Goal: Task Accomplishment & Management: Manage account settings

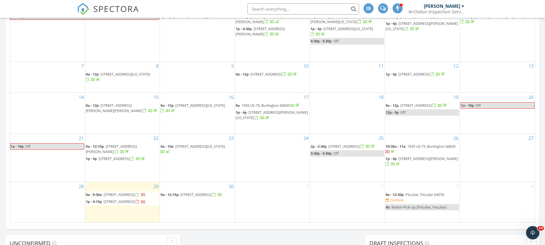
scroll to position [521, 558]
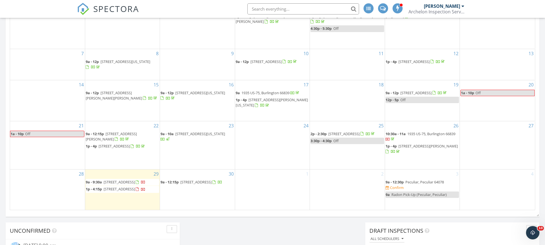
scroll to position [354, 0]
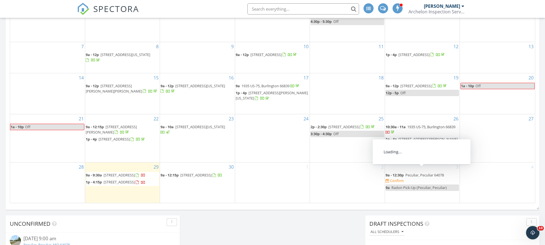
click at [404, 173] on link "9a - 12:30p Peculiar, Peculiar 64078" at bounding box center [414, 175] width 58 height 5
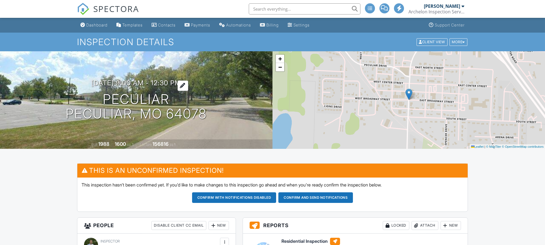
click at [188, 86] on div at bounding box center [183, 86] width 11 height 10
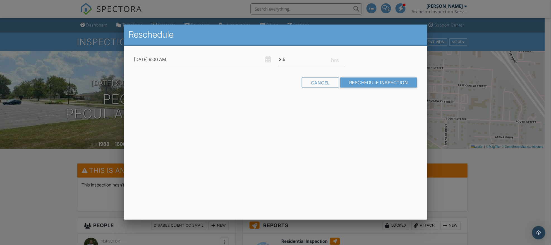
click at [261, 85] on div "Cancel Reschedule Inspection" at bounding box center [276, 85] width 290 height 14
click at [319, 83] on div "Cancel" at bounding box center [320, 83] width 37 height 10
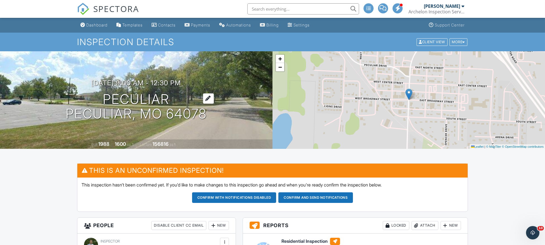
click at [152, 99] on h1 "Peculiar Peculiar, MO 64078" at bounding box center [136, 107] width 141 height 30
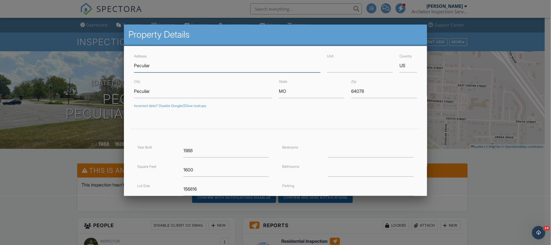
paste input "10908 E 233rd St"
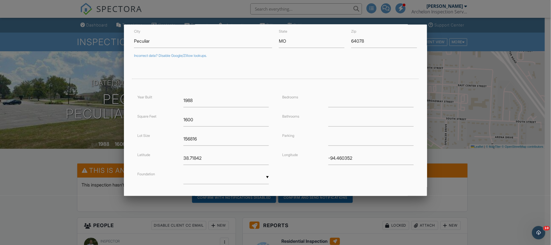
scroll to position [81, 0]
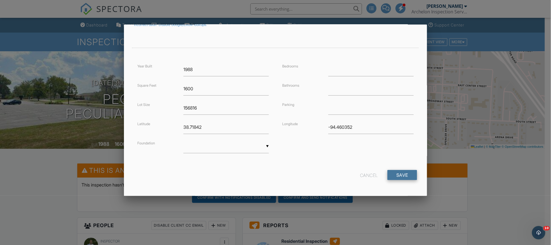
type input "10908 E 233rd St"
click at [391, 173] on input "Save" at bounding box center [402, 175] width 30 height 10
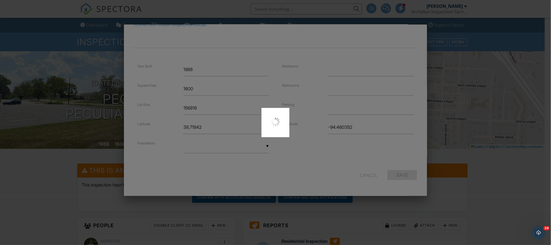
type input "38.6989859"
type input "-94.46882409999999"
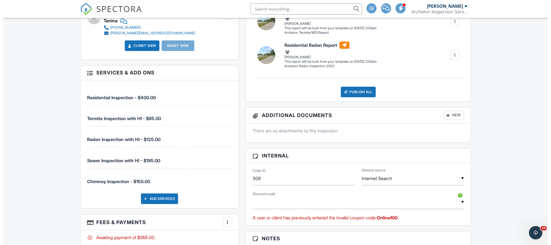
scroll to position [335, 0]
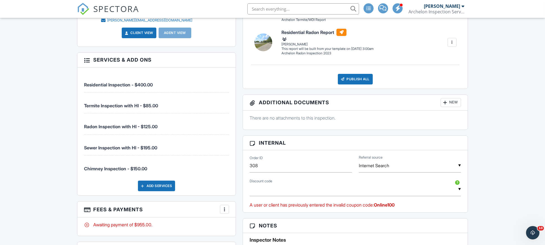
click at [226, 210] on div at bounding box center [225, 210] width 6 height 6
click at [246, 171] on li "Edit Fees & Payments" at bounding box center [252, 173] width 58 height 14
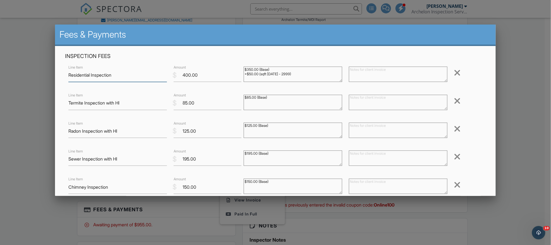
scroll to position [42, 0]
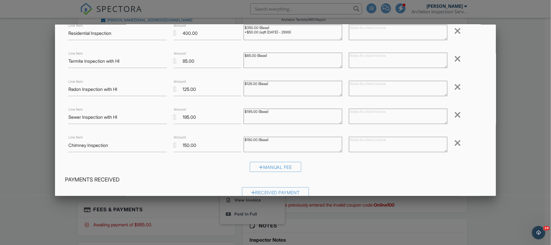
click at [271, 113] on textarea "$195.00 (Base)" at bounding box center [293, 116] width 99 height 15
click at [301, 112] on textarea "$195.00 (Base)" at bounding box center [293, 116] width 99 height 15
type textarea "$195.00 (Base) $35 trip charge"
click at [204, 119] on input "195.00" at bounding box center [208, 118] width 68 height 14
drag, startPoint x: 204, startPoint y: 119, endPoint x: 159, endPoint y: 117, distance: 45.0
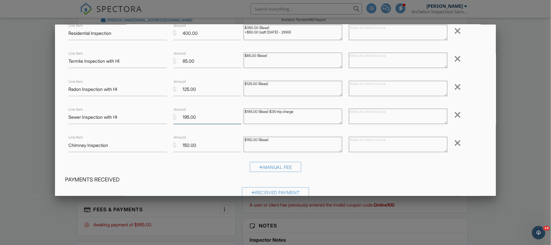
click at [159, 117] on div "Line Item Sewer Inspection with HI $ Amount 195.00 $195.00 (Base) Remove" at bounding box center [275, 117] width 421 height 22
type input "230.00"
click at [329, 127] on div "$195.00 (Base)" at bounding box center [292, 117] width 105 height 22
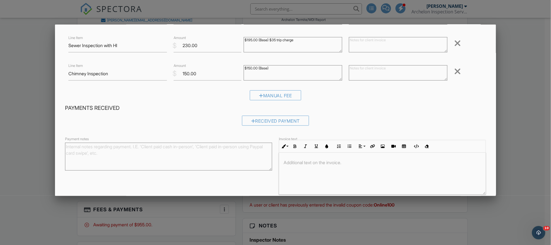
scroll to position [139, 0]
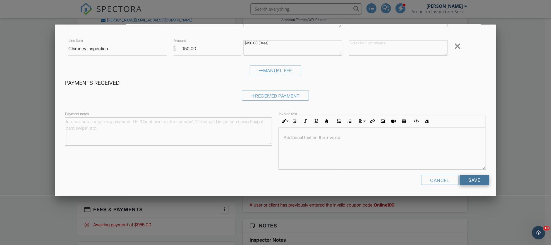
click at [468, 181] on input "Save" at bounding box center [475, 180] width 30 height 10
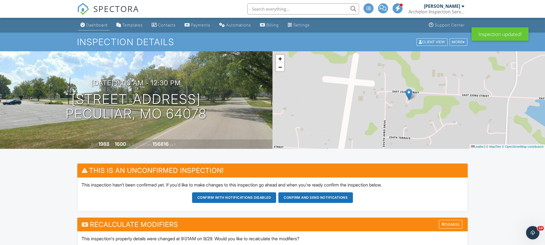
click at [95, 23] on div "Dashboard" at bounding box center [96, 25] width 21 height 5
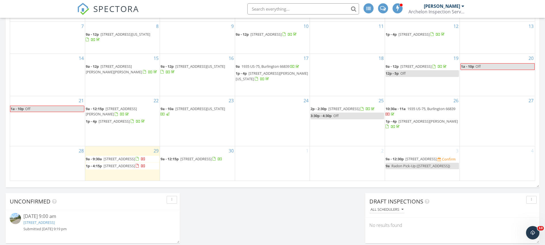
scroll to position [418, 0]
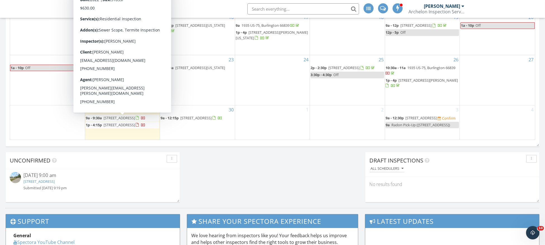
click at [118, 123] on span "9305 SW Orca Ct, Blue Springs 64064" at bounding box center [119, 125] width 31 height 5
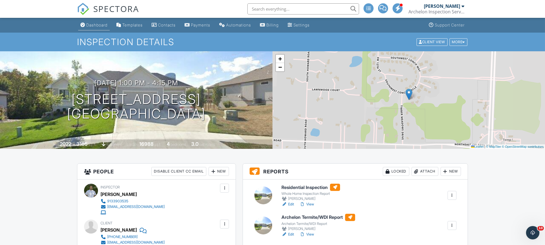
click at [89, 21] on link "Dashboard" at bounding box center [94, 25] width 32 height 10
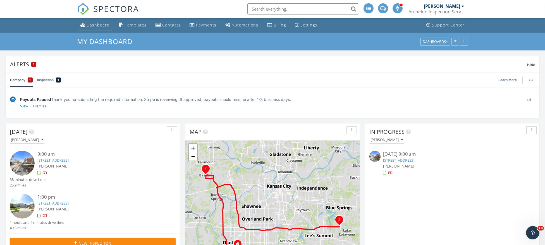
click at [99, 22] on div "Dashboard" at bounding box center [98, 24] width 23 height 5
click at [88, 23] on div "Dashboard" at bounding box center [98, 24] width 23 height 5
click at [444, 5] on div "[PERSON_NAME]" at bounding box center [442, 6] width 36 height 6
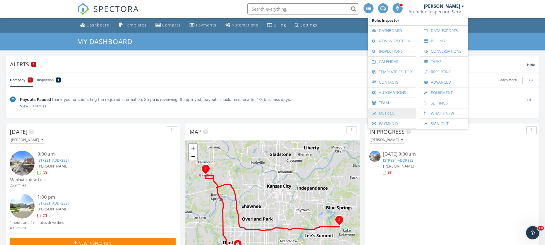
click at [392, 111] on link "Metrics" at bounding box center [391, 113] width 43 height 10
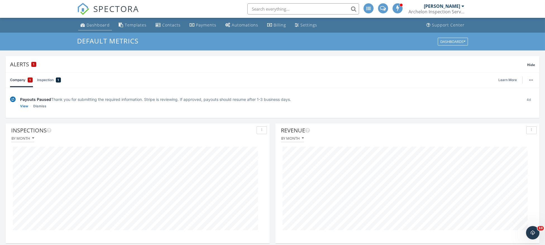
click at [87, 22] on link "Dashboard" at bounding box center [95, 25] width 34 height 10
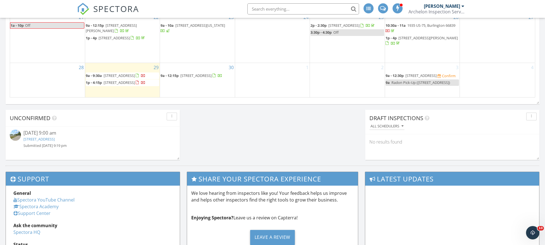
scroll to position [460, 0]
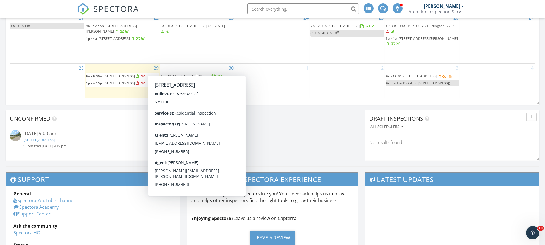
click at [196, 74] on span "[STREET_ADDRESS]" at bounding box center [195, 76] width 31 height 5
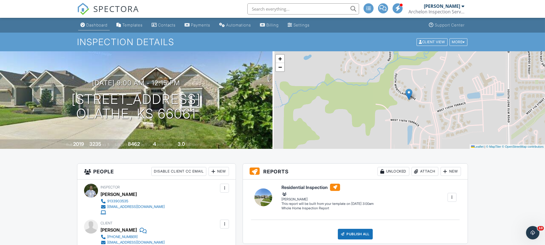
click at [94, 21] on link "Dashboard" at bounding box center [94, 25] width 32 height 10
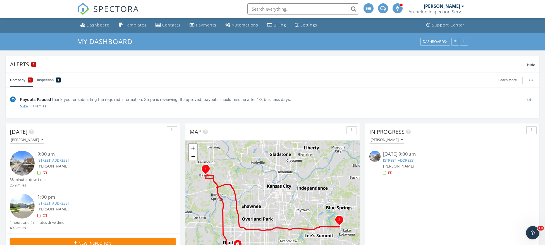
click at [25, 106] on link "View" at bounding box center [24, 107] width 8 height 6
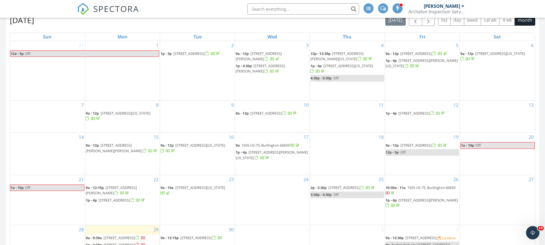
scroll to position [335, 0]
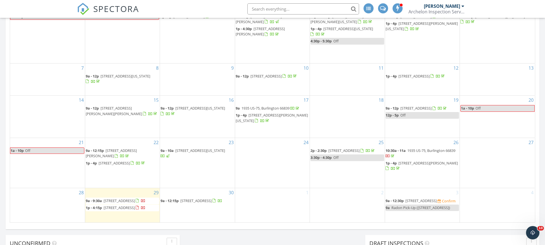
click at [403, 198] on span "9a - 12:30p" at bounding box center [394, 200] width 18 height 5
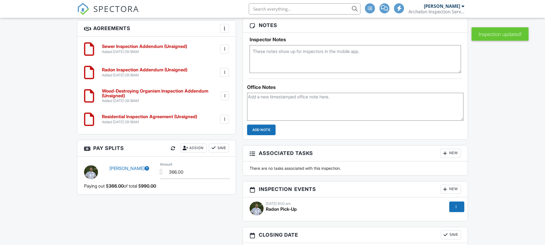
click at [277, 105] on textarea at bounding box center [355, 107] width 216 height 28
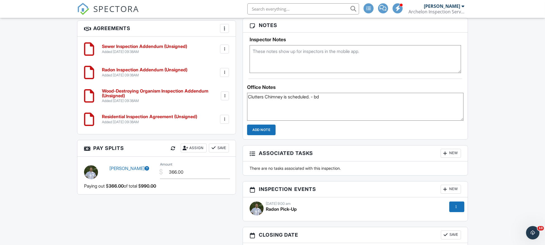
type textarea "Clutters Chimney is scheduled. - bd"
click at [255, 127] on input "Add Note" at bounding box center [261, 130] width 28 height 11
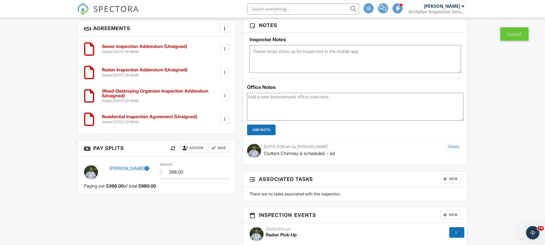
click at [263, 106] on textarea at bounding box center [355, 107] width 216 height 28
type textarea "S"
type textarea "Waiting on Rita reply - BD"
click at [258, 131] on input "Add Note" at bounding box center [261, 130] width 28 height 11
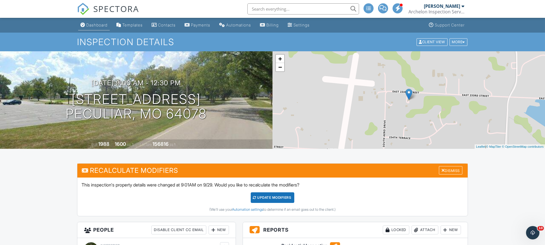
click at [93, 27] on div "Dashboard" at bounding box center [96, 25] width 21 height 5
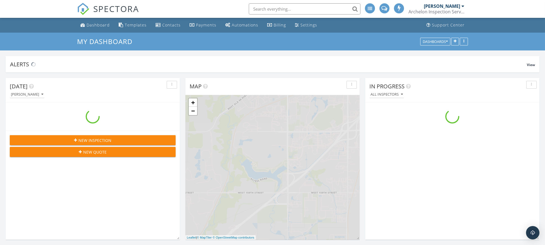
scroll to position [521, 558]
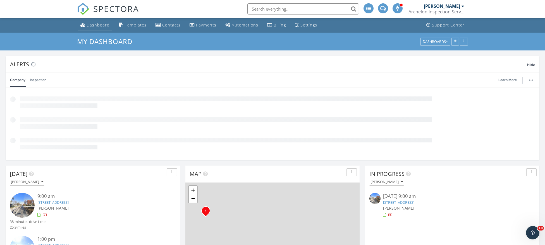
click at [93, 24] on div "Dashboard" at bounding box center [98, 24] width 23 height 5
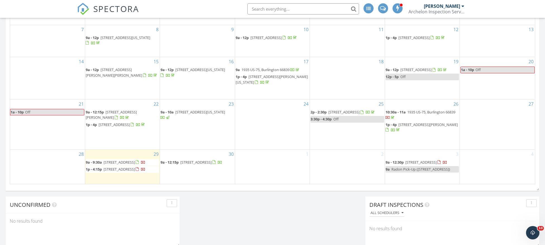
scroll to position [377, 0]
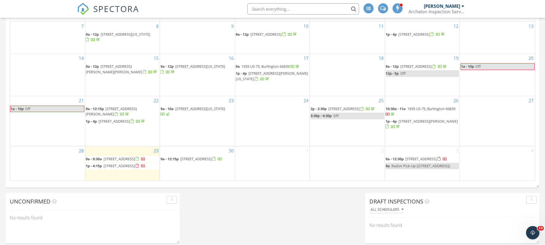
click at [435, 157] on span "[STREET_ADDRESS]" at bounding box center [420, 159] width 31 height 5
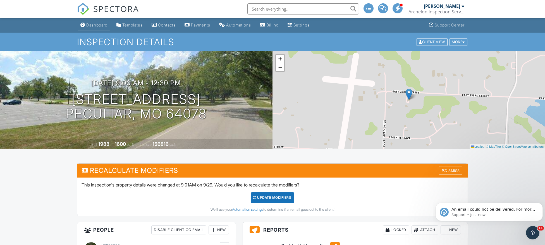
click at [97, 27] on div "Dashboard" at bounding box center [96, 25] width 21 height 5
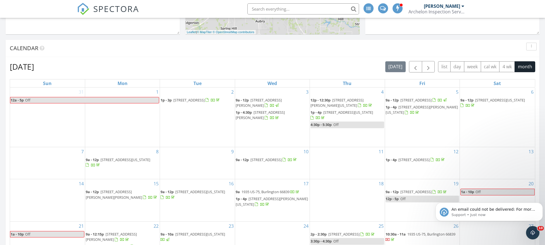
scroll to position [335, 0]
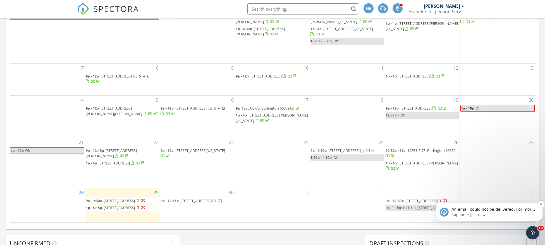
click at [507, 210] on span "An email could not be delivered: For more information, view Why emails don't ge…" at bounding box center [493, 215] width 84 height 16
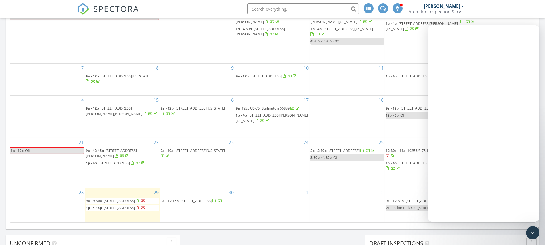
scroll to position [0, 0]
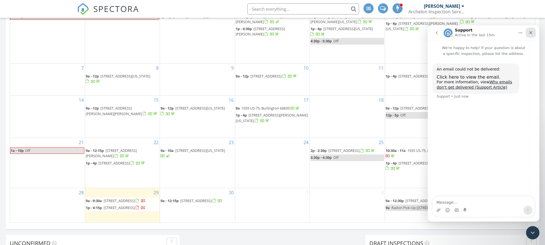
click at [531, 34] on icon "Close" at bounding box center [530, 32] width 4 height 4
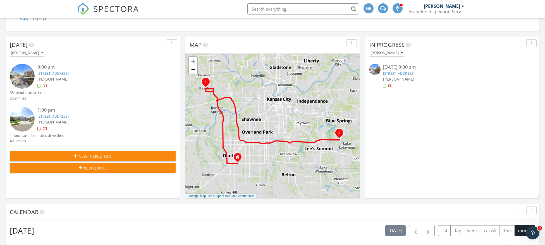
scroll to position [42, 0]
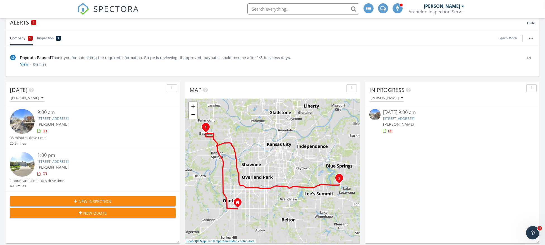
click at [436, 10] on div "Archelon Inspection Service" at bounding box center [436, 12] width 56 height 6
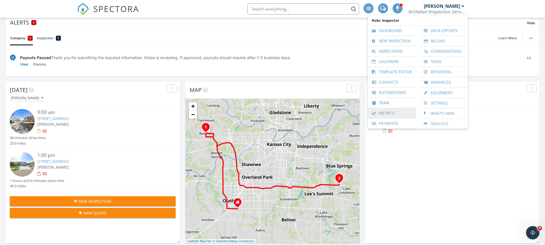
click at [389, 112] on link "Metrics" at bounding box center [391, 113] width 43 height 10
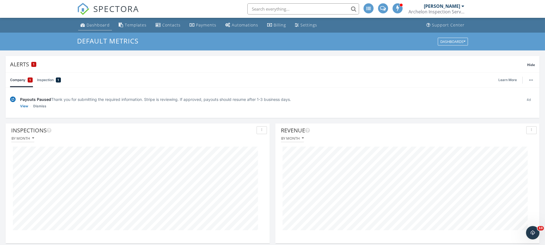
click at [99, 24] on div "Dashboard" at bounding box center [98, 24] width 23 height 5
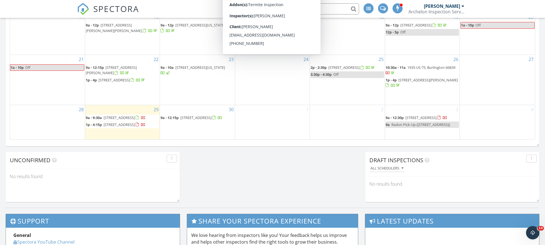
scroll to position [419, 0]
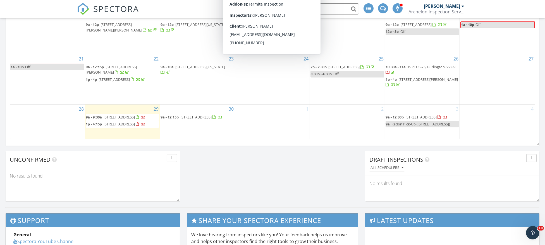
click at [271, 128] on div "1" at bounding box center [272, 122] width 75 height 34
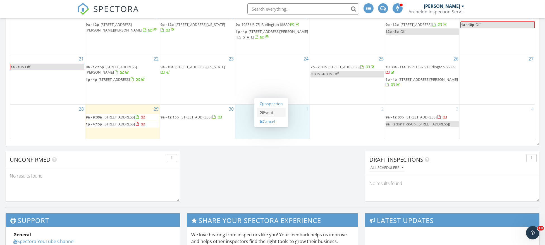
click at [269, 115] on link "Event" at bounding box center [271, 112] width 29 height 9
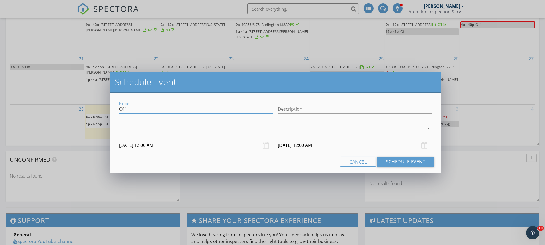
click at [227, 109] on input "Off" at bounding box center [196, 109] width 154 height 9
drag, startPoint x: 130, startPoint y: 110, endPoint x: 101, endPoint y: 110, distance: 28.5
click at [101, 110] on div "Schedule Event Name Off Description arrow_drop_down [DATE] 12:00 AM [DATE] 12:0…" at bounding box center [272, 122] width 545 height 245
type input "Reminder"
type input "s"
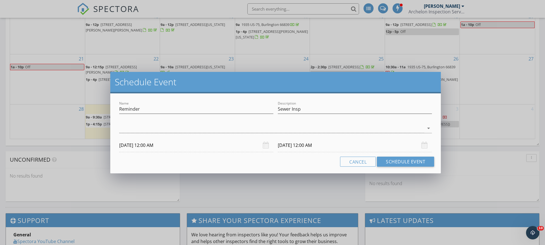
drag, startPoint x: 263, startPoint y: 83, endPoint x: 328, endPoint y: 80, distance: 64.8
click at [328, 80] on h2 "Schedule Event" at bounding box center [276, 81] width 322 height 11
click at [272, 127] on div at bounding box center [271, 128] width 305 height 9
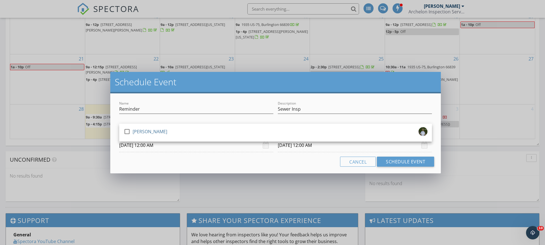
drag, startPoint x: 207, startPoint y: 127, endPoint x: 290, endPoint y: 116, distance: 83.8
click at [208, 127] on div "check_box_outline_blank [PERSON_NAME]" at bounding box center [276, 132] width 304 height 11
click at [311, 107] on input "Sewer Insp" at bounding box center [355, 109] width 154 height 9
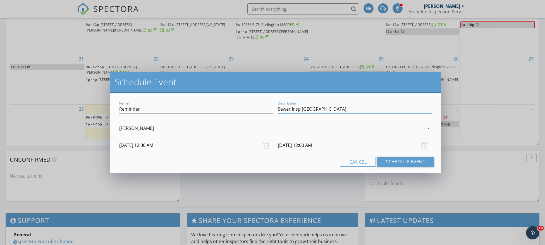
type input "Sewer Insp [GEOGRAPHIC_DATA]"
click at [428, 130] on icon "arrow_drop_down" at bounding box center [428, 128] width 7 height 7
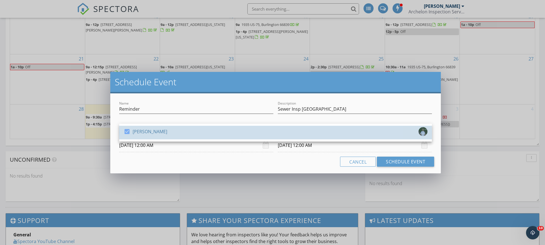
click at [427, 129] on div at bounding box center [422, 131] width 9 height 9
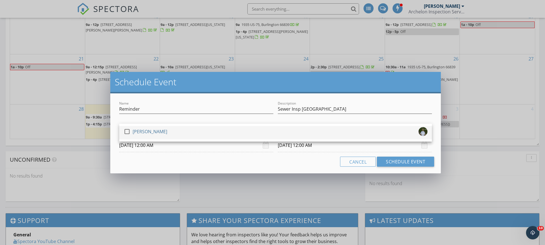
click at [129, 129] on div at bounding box center [126, 131] width 9 height 9
click at [223, 164] on div "Cancel Schedule Event" at bounding box center [275, 162] width 317 height 10
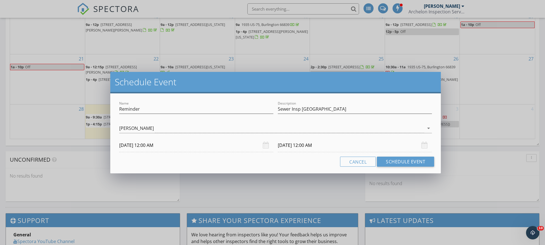
click at [179, 148] on input "10/01/2025 12:00 AM" at bounding box center [196, 146] width 154 height 14
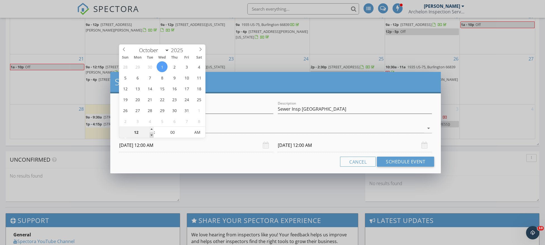
type input "11"
type input "10/01/2025 11:00 PM"
type input "10/02/2025 11:00 PM"
click at [151, 135] on span at bounding box center [152, 136] width 4 height 6
type input "10"
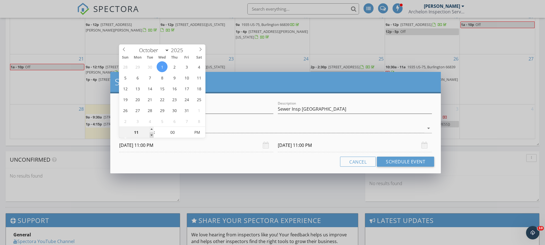
type input "10/01/2025 10:00 PM"
click at [151, 135] on span at bounding box center [152, 136] width 4 height 6
type input "10/02/2025 10:00 PM"
type input "11"
type input "10/01/2025 11:00 PM"
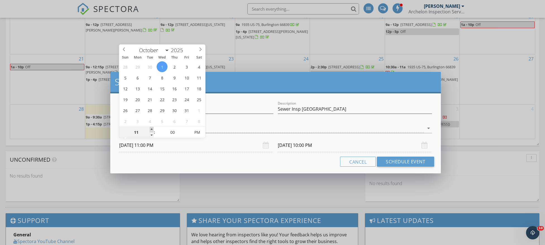
click at [151, 130] on span at bounding box center [152, 130] width 4 height 6
type input "12"
type input "[DATE] 12:00 AM"
click at [151, 130] on span at bounding box center [152, 130] width 4 height 6
type input "01"
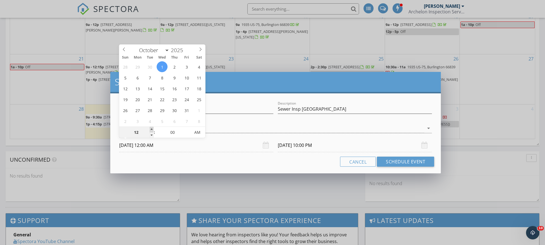
type input "[DATE] 1:00 AM"
click at [151, 130] on span at bounding box center [152, 130] width 4 height 6
type input "10/02/2025 1:00 AM"
type input "10/01/2025 1:00 PM"
click at [199, 133] on span "AM" at bounding box center [197, 132] width 15 height 11
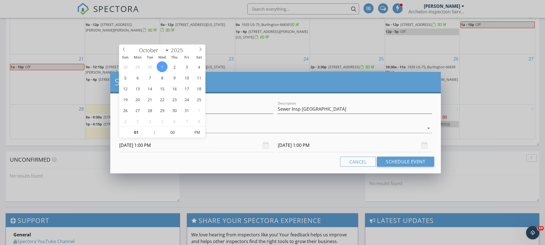
click at [317, 148] on input "10/02/2025 1:00 PM" at bounding box center [355, 146] width 154 height 14
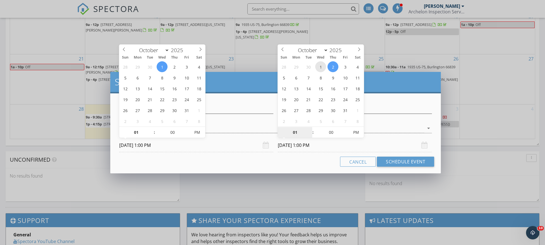
type input "10/01/2025 1:00 PM"
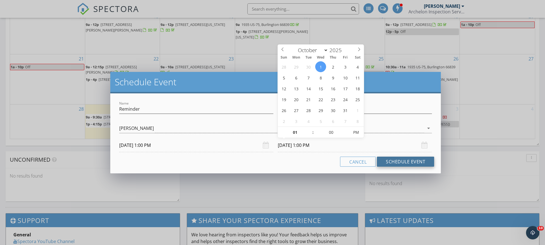
click at [398, 159] on button "Schedule Event" at bounding box center [405, 162] width 57 height 10
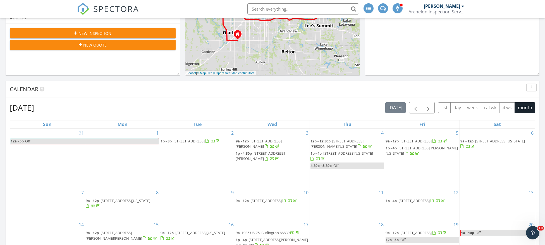
scroll to position [209, 0]
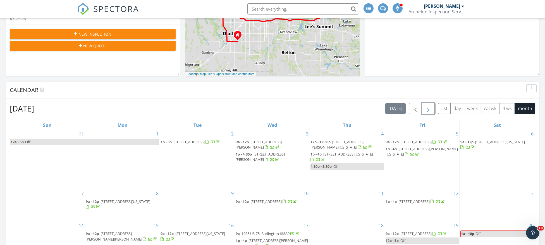
click at [426, 108] on span "button" at bounding box center [428, 109] width 7 height 7
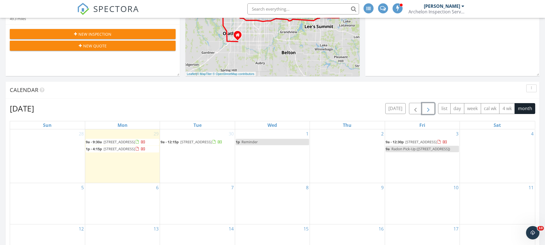
scroll to position [293, 0]
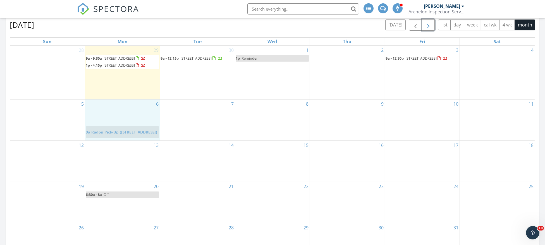
click at [121, 132] on body "SPECTORA Ryan Davis Archelon Inspection Service Role: Inspector Dashboard New I…" at bounding box center [272, 122] width 545 height 831
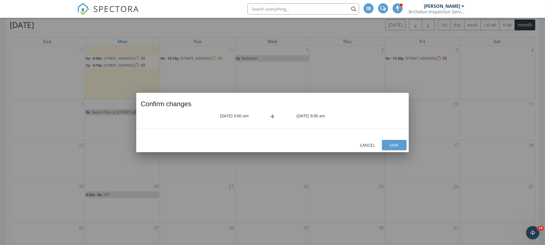
click at [395, 144] on div "Save" at bounding box center [394, 145] width 16 height 6
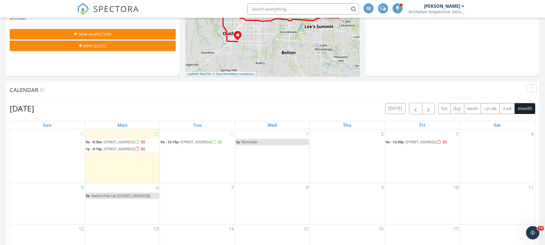
scroll to position [251, 0]
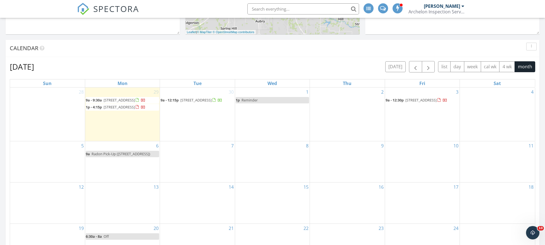
click at [261, 99] on link "1p Reminder" at bounding box center [272, 100] width 73 height 6
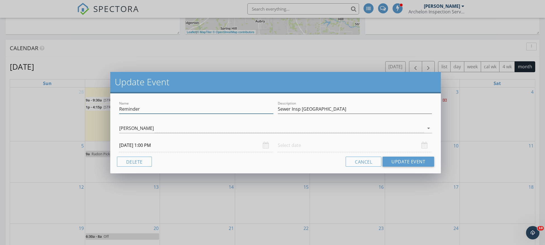
click at [150, 109] on input "Reminder" at bounding box center [196, 109] width 154 height 9
type input "Reminder - Sewer Insp BLue Springs"
drag, startPoint x: 341, startPoint y: 110, endPoint x: 302, endPoint y: 113, distance: 39.2
click at [302, 113] on input "Sewer Insp [GEOGRAPHIC_DATA]" at bounding box center [355, 109] width 154 height 9
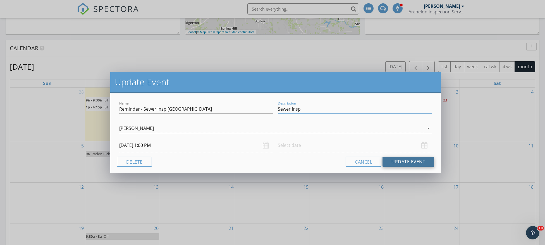
type input "Sewer Insp"
click at [405, 166] on button "Update Event" at bounding box center [408, 162] width 52 height 10
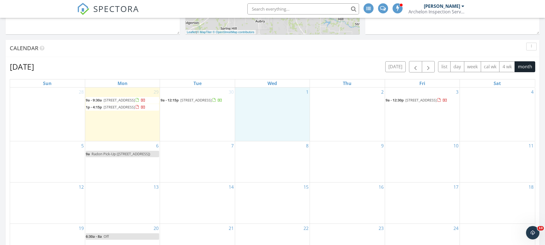
click at [277, 135] on div "1" at bounding box center [272, 115] width 75 height 54
click at [270, 129] on link "Event" at bounding box center [271, 130] width 29 height 9
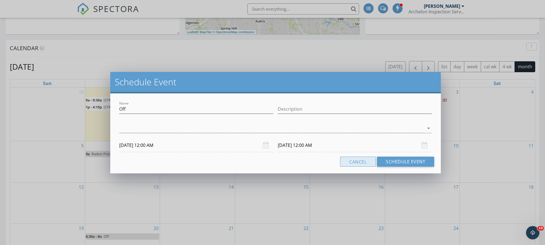
click at [351, 160] on button "Cancel" at bounding box center [358, 162] width 36 height 10
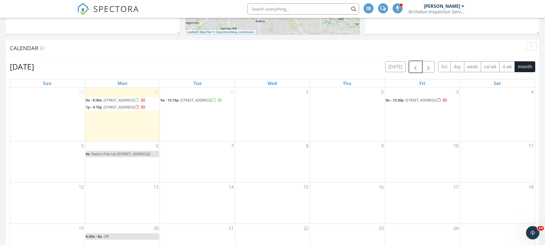
click at [419, 69] on button "button" at bounding box center [415, 66] width 13 height 11
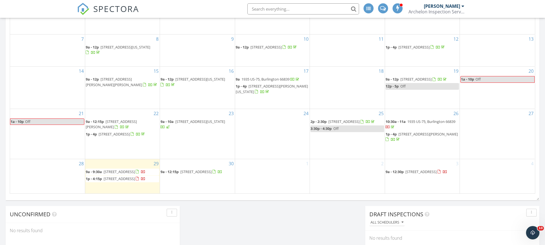
scroll to position [461, 0]
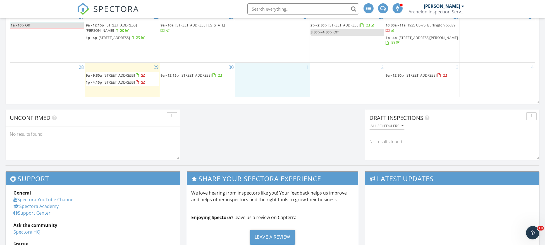
click at [280, 78] on div "1" at bounding box center [272, 80] width 75 height 34
click at [272, 65] on link "Event" at bounding box center [271, 63] width 29 height 9
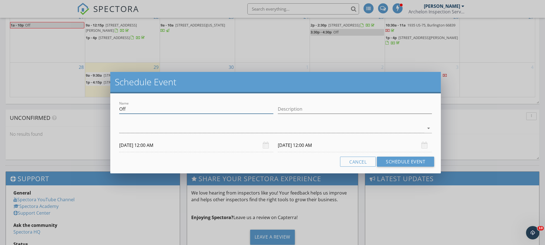
click at [204, 111] on input "Off" at bounding box center [196, 109] width 154 height 9
drag, startPoint x: 205, startPoint y: 111, endPoint x: 122, endPoint y: 112, distance: 82.4
click at [122, 112] on input "Off" at bounding box center [196, 109] width 154 height 9
type input "O"
type input "Reminder - SI [GEOGRAPHIC_DATA] From [DATE]"
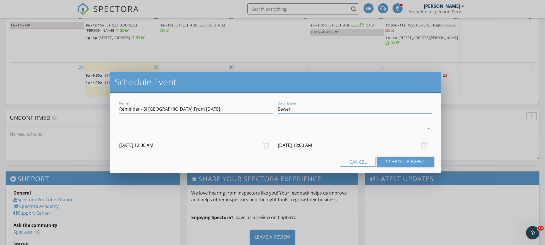
type input "Sewer"
click at [141, 148] on input "[DATE] 12:00 AM" at bounding box center [196, 146] width 154 height 14
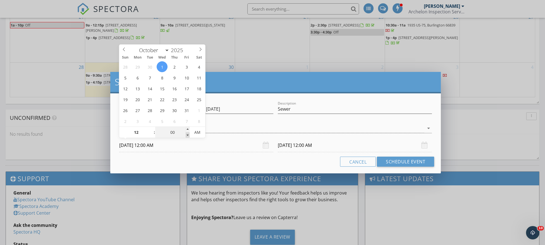
type input "11"
type input "55"
type input "10/01/2025 11:55 PM"
click at [187, 135] on span at bounding box center [188, 136] width 4 height 6
type input "10/02/2025 11:55 PM"
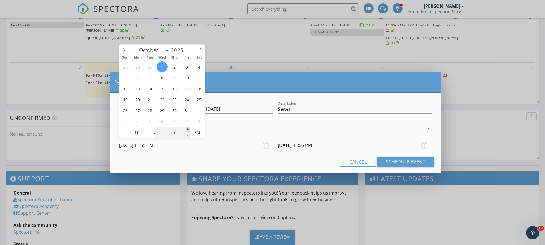
type input "12"
type input "00"
type input "[DATE] 12:00 AM"
click at [186, 130] on span at bounding box center [188, 130] width 4 height 6
type input "[DATE] 12:00 AM"
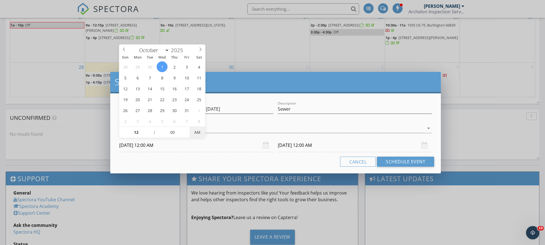
type input "10/01/2025 12:00 PM"
type input "10/02/2025 12:00 PM"
click at [203, 134] on span "PM" at bounding box center [197, 132] width 15 height 11
type input "05"
type input "10/01/2025 12:05 PM"
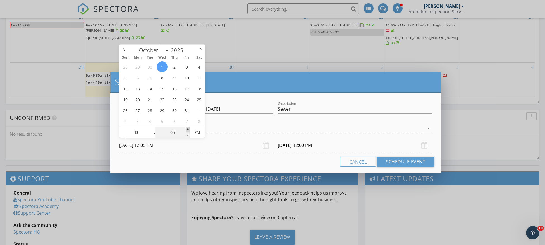
click at [186, 130] on span at bounding box center [188, 130] width 4 height 6
type input "10/02/2025 12:05 PM"
type input "00"
type input "10/01/2025 12:00 PM"
click at [187, 135] on span at bounding box center [188, 136] width 4 height 6
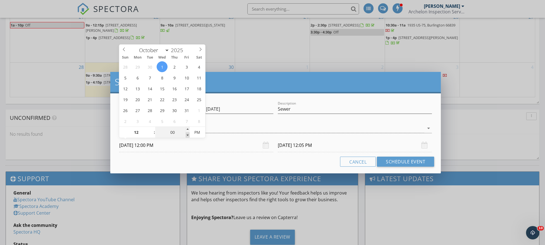
type input "10/02/2025 12:00 PM"
type input "11"
type input "55"
type input "10/01/2025 11:55 AM"
click at [187, 135] on span at bounding box center [188, 136] width 4 height 6
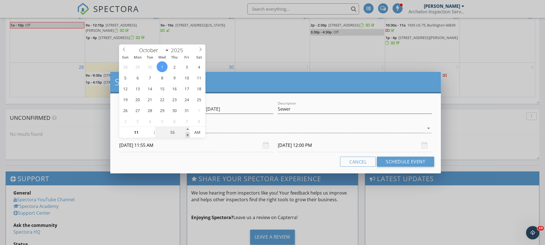
type input "10/02/2025 11:55 AM"
type input "10/01/2025 11:55 PM"
type input "10/02/2025 11:55 PM"
click at [194, 134] on span "AM" at bounding box center [197, 132] width 15 height 11
type input "12"
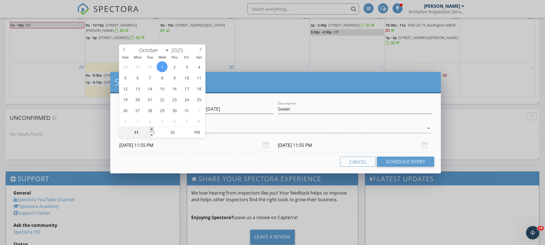
type input "10/01/2025 12:55 AM"
click at [151, 128] on span at bounding box center [152, 130] width 4 height 6
type input "10/02/2025 12:55 AM"
type input "01"
type input "10/01/2025 1:55 AM"
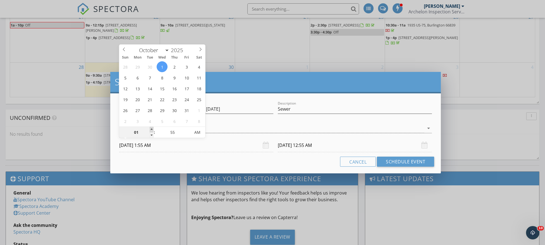
click at [151, 128] on span at bounding box center [152, 130] width 4 height 6
type input "10/02/2025 1:55 AM"
type input "50"
type input "10/01/2025 1:50 AM"
click at [187, 135] on span at bounding box center [188, 136] width 4 height 6
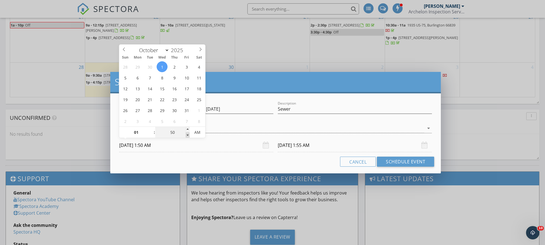
type input "50"
type input "10/02/2025 1:50 AM"
type input "45"
type input "10/01/2025 1:45 AM"
click at [187, 135] on span at bounding box center [188, 136] width 4 height 6
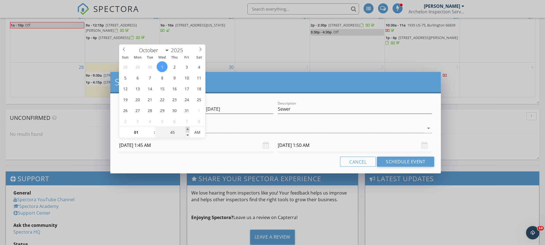
type input "45"
type input "10/02/2025 1:45 AM"
type input "50"
type input "10/01/2025 1:50 AM"
click at [186, 131] on span at bounding box center [188, 130] width 4 height 6
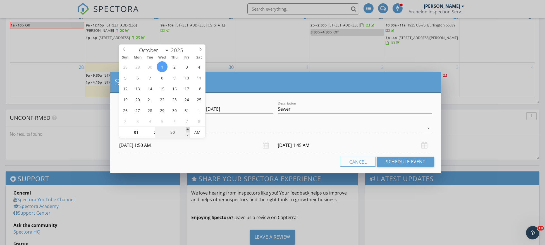
type input "55"
type input "10/01/2025 1:55 AM"
click at [186, 131] on span at bounding box center [188, 130] width 4 height 6
type input "55"
type input "10/02/2025 1:55 AM"
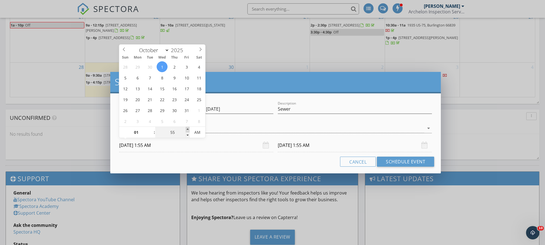
type input "02"
type input "00"
type input "[DATE] 2:00 AM"
click at [186, 130] on span at bounding box center [188, 130] width 4 height 6
type input "02"
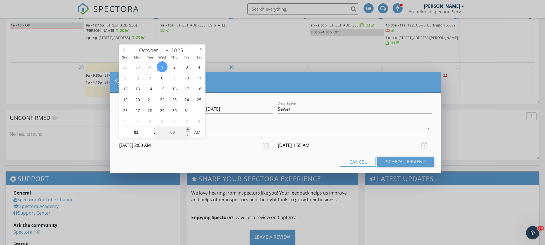
type input "00"
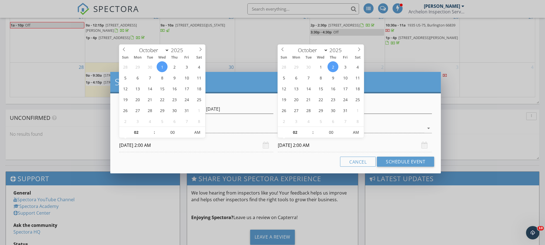
click at [310, 146] on input "10/02/2025 2:00 AM" at bounding box center [355, 146] width 154 height 14
type input "[DATE] 2:00 AM"
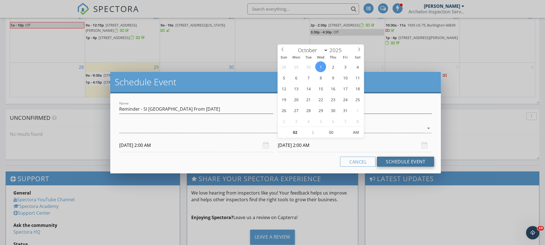
click at [396, 160] on button "Schedule Event" at bounding box center [405, 162] width 57 height 10
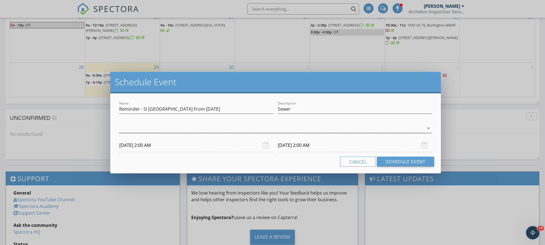
click at [186, 128] on div at bounding box center [271, 128] width 305 height 9
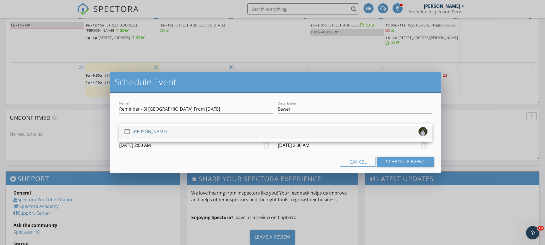
click at [150, 130] on div "[PERSON_NAME]" at bounding box center [150, 131] width 35 height 9
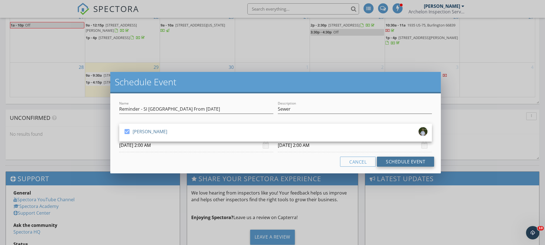
click at [398, 161] on button "Schedule Event" at bounding box center [405, 162] width 57 height 10
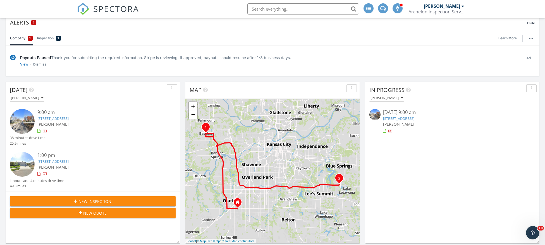
scroll to position [0, 0]
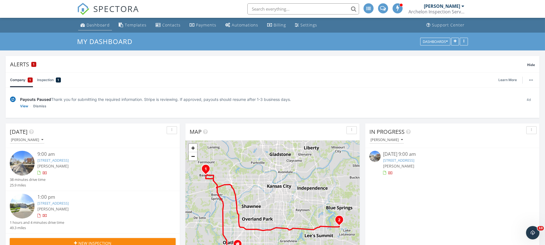
click at [99, 21] on link "Dashboard" at bounding box center [95, 25] width 34 height 10
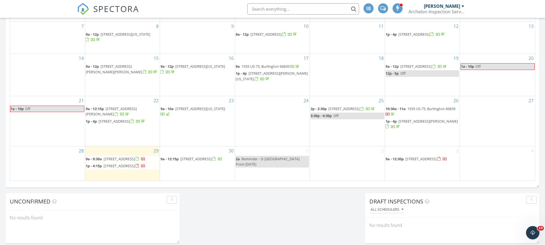
scroll to position [334, 0]
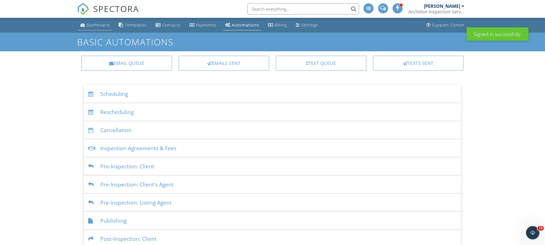
click at [94, 27] on div "Dashboard" at bounding box center [98, 24] width 23 height 5
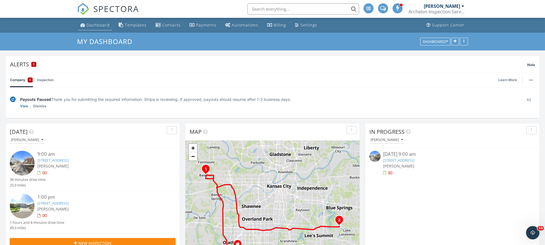
click at [90, 25] on div "Dashboard" at bounding box center [98, 24] width 23 height 5
click at [100, 26] on div "Dashboard" at bounding box center [98, 24] width 23 height 5
click at [93, 25] on div "Dashboard" at bounding box center [98, 24] width 23 height 5
click at [95, 27] on div "Dashboard" at bounding box center [98, 24] width 23 height 5
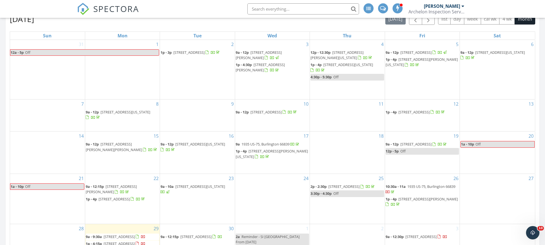
scroll to position [377, 0]
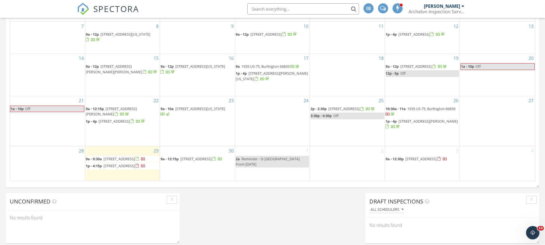
click at [257, 157] on div "2a Reminder - SI [GEOGRAPHIC_DATA] From [DATE]" at bounding box center [272, 162] width 73 height 11
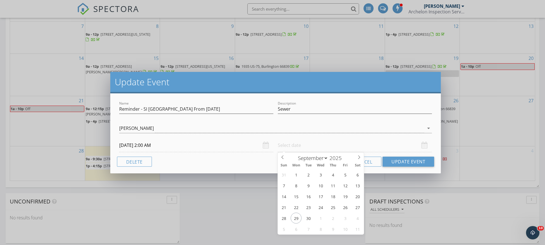
click at [287, 144] on input "text" at bounding box center [355, 146] width 154 height 14
click at [362, 144] on input "text" at bounding box center [355, 146] width 154 height 14
click at [464, 202] on div "Update Event Name Reminder - SI [GEOGRAPHIC_DATA] From [DATE] Description Sewer…" at bounding box center [272, 122] width 545 height 245
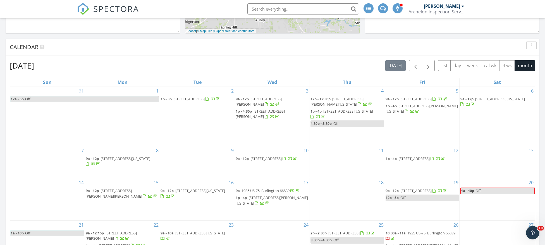
scroll to position [126, 0]
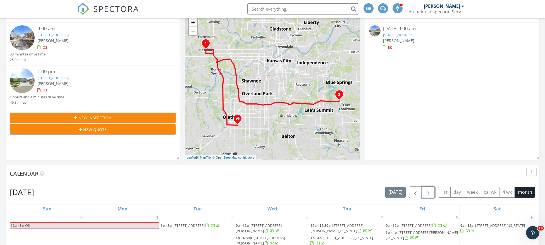
click at [430, 193] on span "button" at bounding box center [428, 192] width 7 height 7
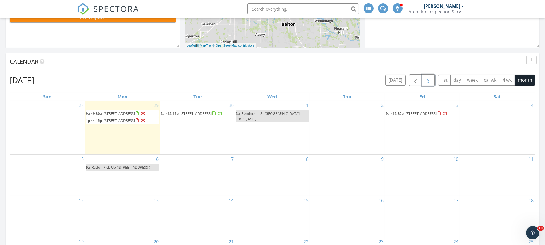
scroll to position [251, 0]
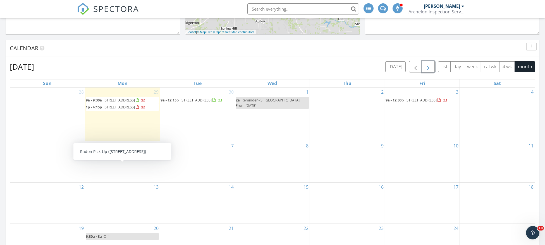
click at [120, 157] on span "Radon Pick-Up ([STREET_ADDRESS])" at bounding box center [121, 154] width 59 height 5
select select "9"
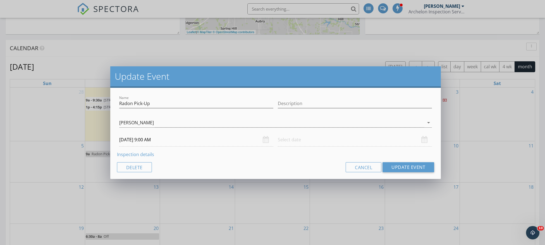
click at [227, 147] on div "Name Radon Pick-Up Description [PERSON_NAME] [PERSON_NAME] arrow_drop_down [DAT…" at bounding box center [275, 133] width 330 height 91
click at [182, 141] on input "[DATE] 9:00 AM" at bounding box center [196, 140] width 154 height 14
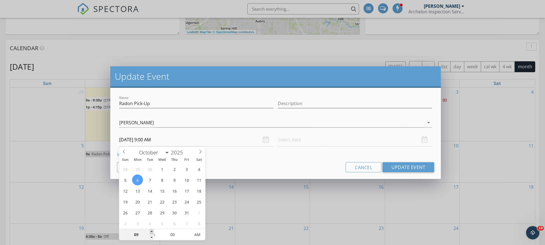
type input "10"
type input "[DATE] 10:00 AM"
click at [151, 232] on span at bounding box center [152, 232] width 4 height 6
type input "11"
type input "[DATE] 11:00 AM"
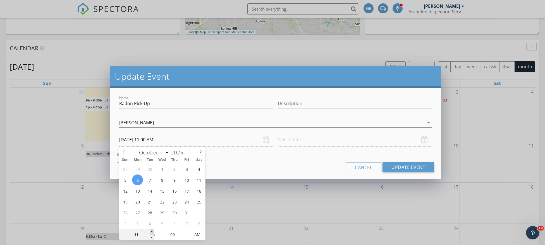
click at [151, 232] on span at bounding box center [152, 232] width 4 height 6
type input "10"
type input "[DATE] 10:00 AM"
click at [152, 237] on span at bounding box center [152, 238] width 4 height 6
type input "09"
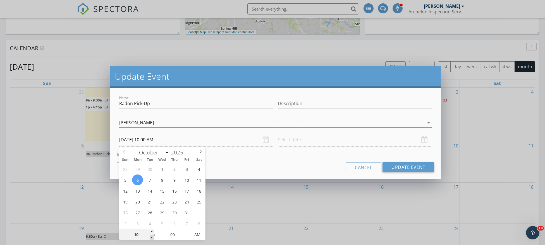
type input "[DATE] 9:00 AM"
click at [152, 237] on span at bounding box center [152, 238] width 4 height 6
type input "08"
type input "[DATE] 8:00 AM"
click at [152, 237] on span at bounding box center [152, 238] width 4 height 6
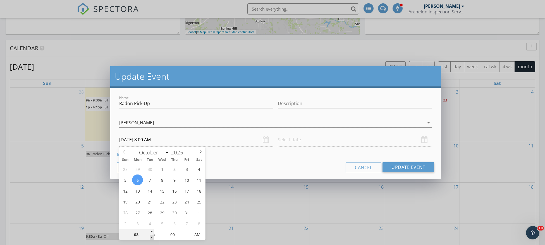
type input "07"
type input "[DATE] 7:00 AM"
click at [152, 237] on span at bounding box center [152, 238] width 4 height 6
click at [237, 161] on div "Name Radon Pick-Up Description [PERSON_NAME] [PERSON_NAME] arrow_drop_down [DAT…" at bounding box center [275, 133] width 330 height 91
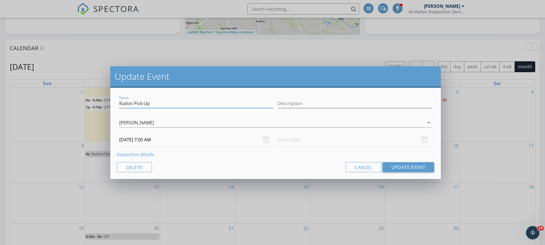
click at [172, 101] on input "Radon Pick-Up" at bounding box center [196, 103] width 154 height 9
type input "Radon Pick-Up Reminder"
click at [408, 171] on button "Update Event" at bounding box center [408, 167] width 52 height 10
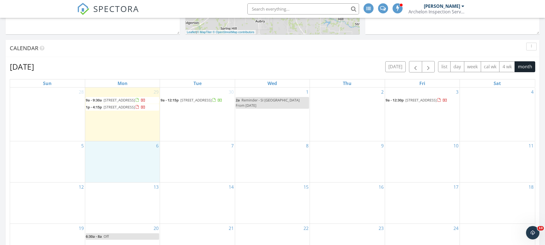
click at [116, 166] on div "6" at bounding box center [122, 162] width 75 height 41
click at [120, 151] on link "Event" at bounding box center [121, 151] width 29 height 9
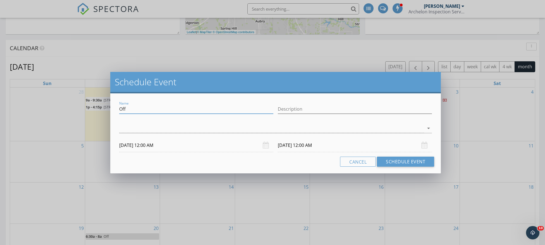
click at [193, 109] on input "Off" at bounding box center [196, 109] width 154 height 9
drag, startPoint x: 193, startPoint y: 109, endPoint x: 76, endPoint y: 106, distance: 117.0
click at [76, 106] on div "Schedule Event Name Off Description arrow_drop_down [DATE] 12:00 AM [DATE] 12:0…" at bounding box center [272, 122] width 545 height 245
type input "Reminder - PU Radon Peculiar"
click at [158, 146] on input "[DATE] 12:00 AM" at bounding box center [196, 146] width 154 height 14
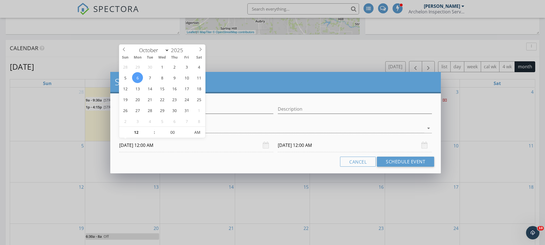
click at [291, 145] on input "[DATE] 12:00 AM" at bounding box center [355, 146] width 154 height 14
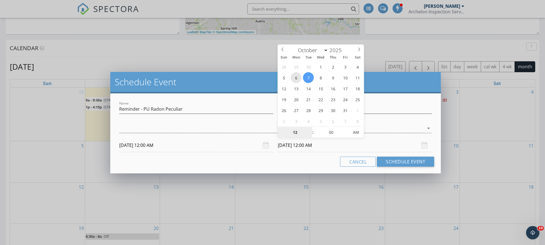
type input "[DATE] 12:00 AM"
type input "05"
type input "[DATE] 12:05 AM"
click at [345, 129] on span at bounding box center [346, 130] width 4 height 6
click at [158, 145] on input "[DATE] 12:00 AM" at bounding box center [196, 146] width 154 height 14
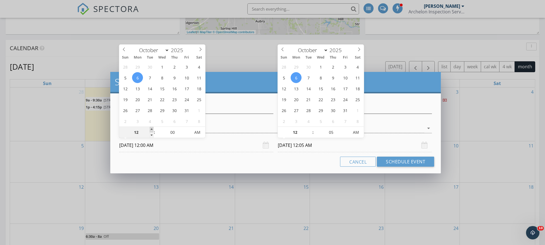
type input "01"
type input "[DATE] 1:00 AM"
click at [152, 129] on span at bounding box center [152, 130] width 4 height 6
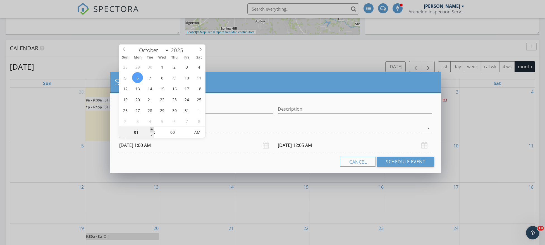
type input "[DATE] 1:05 AM"
type input "02"
type input "[DATE] 2:00 AM"
click at [152, 129] on span at bounding box center [152, 130] width 4 height 6
type input "03"
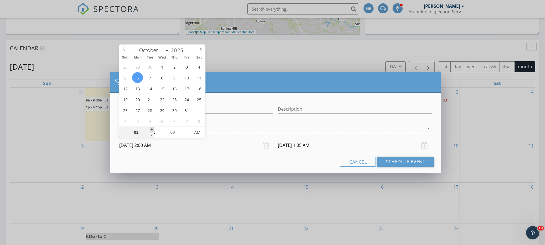
type input "[DATE] 3:00 AM"
click at [152, 129] on span at bounding box center [152, 130] width 4 height 6
type input "04"
type input "[DATE] 4:00 AM"
click at [152, 129] on span at bounding box center [152, 130] width 4 height 6
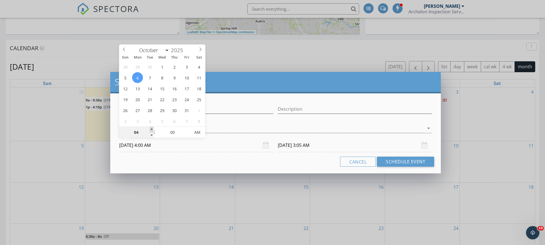
type input "[DATE] 4:05 AM"
type input "05"
type input "[DATE] 5:00 AM"
click at [152, 129] on span at bounding box center [152, 130] width 4 height 6
type input "[DATE] 5:05 AM"
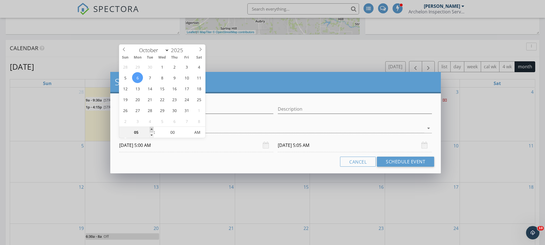
type input "06"
type input "[DATE] 6:00 AM"
click at [152, 129] on span at bounding box center [152, 130] width 4 height 6
type input "07"
type input "[DATE] 7:00 AM"
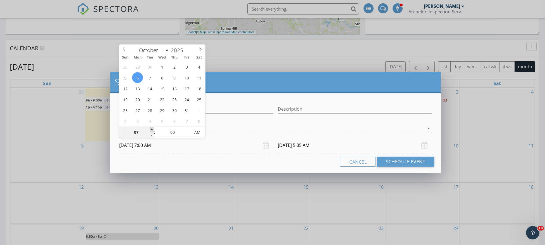
click at [152, 129] on span at bounding box center [152, 130] width 4 height 6
type input "[DATE] 7:05 AM"
click at [281, 164] on div "Cancel Schedule Event" at bounding box center [275, 162] width 317 height 10
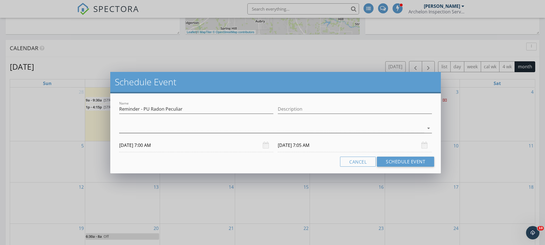
drag, startPoint x: 373, startPoint y: 134, endPoint x: 372, endPoint y: 128, distance: 5.8
click at [373, 134] on div "arrow_drop_down" at bounding box center [275, 131] width 313 height 15
click at [372, 128] on div at bounding box center [271, 128] width 305 height 9
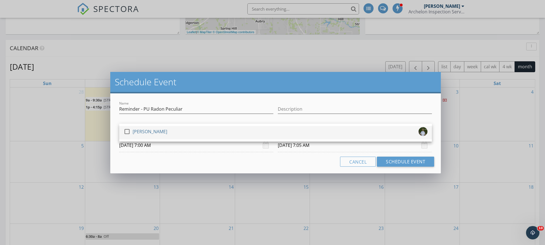
drag, startPoint x: 128, startPoint y: 129, endPoint x: 156, endPoint y: 133, distance: 28.4
click at [130, 129] on div at bounding box center [126, 131] width 9 height 9
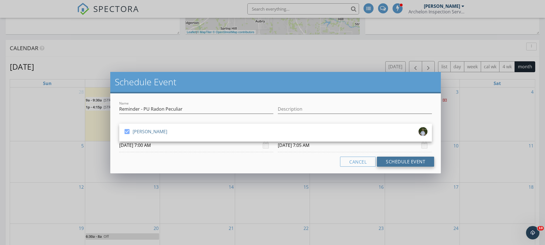
click at [402, 163] on button "Schedule Event" at bounding box center [405, 162] width 57 height 10
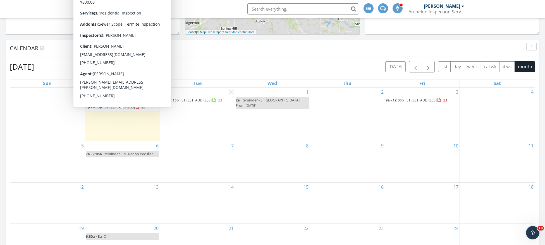
scroll to position [209, 0]
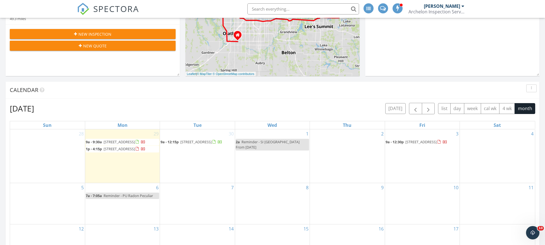
click at [265, 142] on span "Reminder - SI [GEOGRAPHIC_DATA] From [DATE]" at bounding box center [268, 145] width 64 height 10
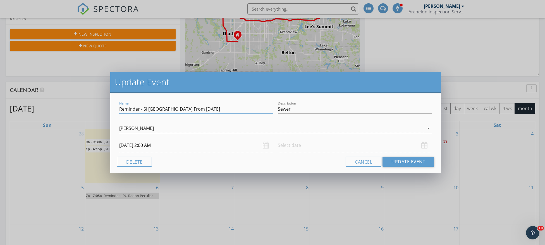
drag, startPoint x: 207, startPoint y: 109, endPoint x: 191, endPoint y: 110, distance: 15.9
click at [191, 110] on input "Reminder - SI [GEOGRAPHIC_DATA] From [DATE]" at bounding box center [196, 109] width 154 height 9
type input "Reminder - SI [GEOGRAPHIC_DATA] From [DATE]"
click at [415, 160] on button "Update Event" at bounding box center [408, 162] width 52 height 10
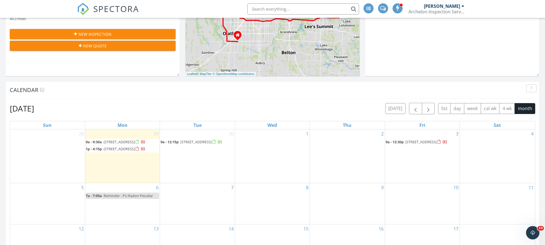
click at [270, 146] on div "1" at bounding box center [272, 157] width 75 height 54
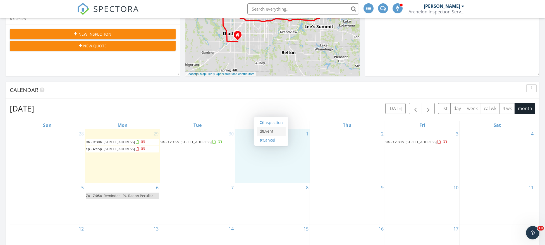
click at [265, 131] on link "Event" at bounding box center [271, 131] width 29 height 9
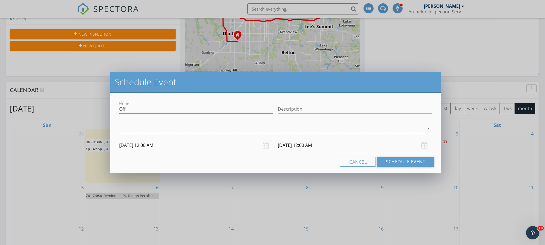
click at [173, 110] on input "Off" at bounding box center [196, 109] width 154 height 9
drag, startPoint x: 166, startPoint y: 110, endPoint x: 68, endPoint y: 110, distance: 98.8
click at [68, 110] on div "Schedule Event Name Off Description arrow_drop_down [DATE] 12:00 AM [DATE] 12:0…" at bounding box center [272, 122] width 545 height 245
type input "s"
type input "S"
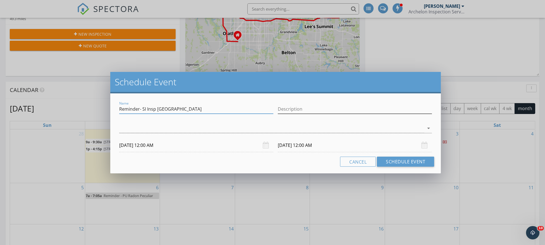
type input "Reminder- SI Insp [GEOGRAPHIC_DATA]"
click at [297, 110] on input "Description" at bounding box center [355, 109] width 154 height 9
type input "Sewer Insp [GEOGRAPHIC_DATA]"
drag, startPoint x: 159, startPoint y: 121, endPoint x: 158, endPoint y: 129, distance: 8.1
click at [158, 129] on div "check_box_outline_blank [PERSON_NAME] arrow_drop_down" at bounding box center [275, 130] width 313 height 18
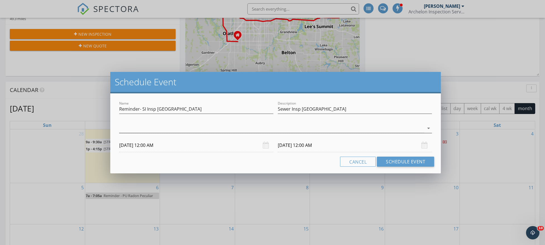
click at [158, 130] on div at bounding box center [271, 128] width 305 height 9
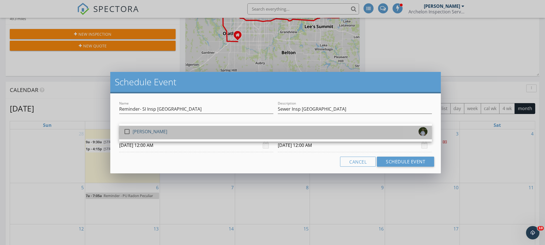
click at [136, 131] on div "[PERSON_NAME]" at bounding box center [150, 131] width 35 height 9
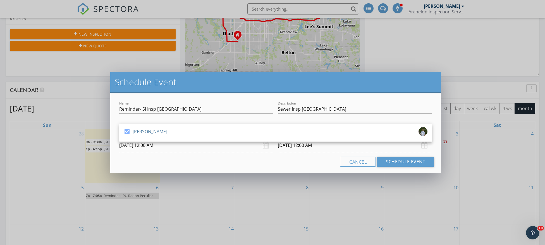
click at [165, 149] on input "[DATE] 12:00 AM" at bounding box center [196, 146] width 154 height 14
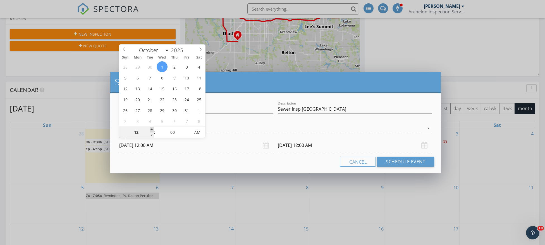
type input "01"
type input "[DATE] 1:00 AM"
click at [150, 129] on span at bounding box center [152, 130] width 4 height 6
type input "02"
type input "[DATE] 2:00 AM"
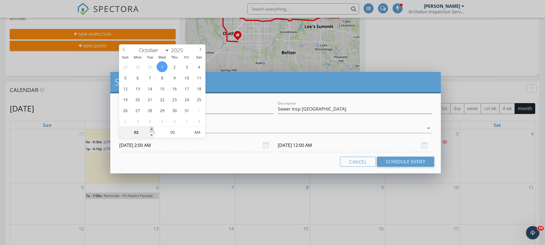
click at [150, 129] on span at bounding box center [152, 130] width 4 height 6
type input "03"
type input "[DATE] 3:00 AM"
click at [151, 129] on span at bounding box center [152, 130] width 4 height 6
type input "04"
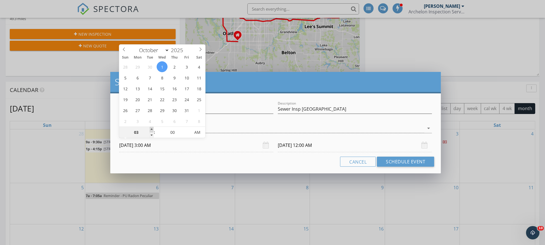
type input "[DATE] 4:00 AM"
click at [151, 129] on span at bounding box center [152, 130] width 4 height 6
type input "05"
type input "[DATE] 5:00 AM"
click at [151, 129] on span at bounding box center [152, 130] width 4 height 6
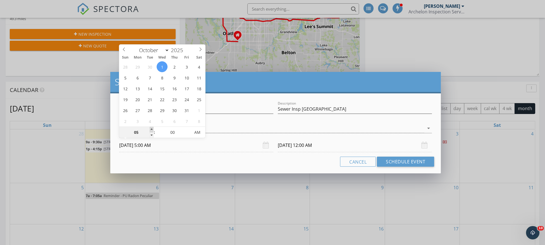
type input "[DATE] 5:00 AM"
type input "06"
type input "[DATE] 6:00 AM"
click at [151, 129] on span at bounding box center [152, 130] width 4 height 6
type input "[DATE] 6:00 AM"
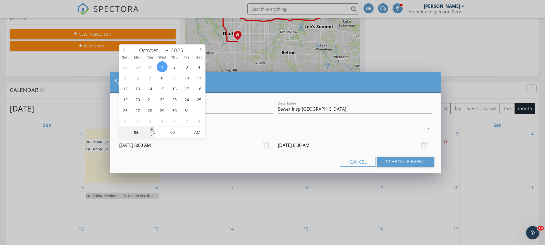
type input "07"
type input "[DATE] 7:00 AM"
click at [151, 129] on span at bounding box center [152, 130] width 4 height 6
type input "07"
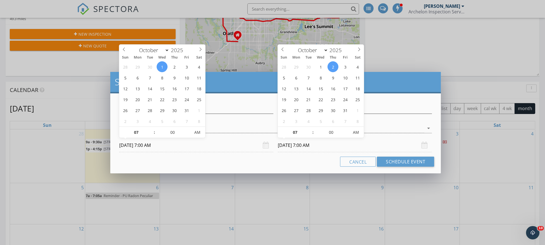
click at [287, 145] on input "[DATE] 7:00 AM" at bounding box center [355, 146] width 154 height 14
type input "[DATE] 7:00 AM"
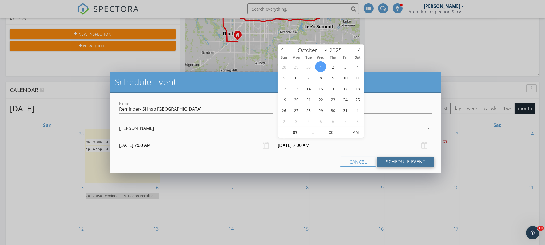
click at [399, 162] on button "Schedule Event" at bounding box center [405, 162] width 57 height 10
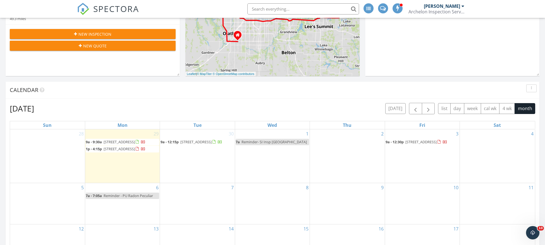
click at [120, 198] on span "Reminder - PU Radon Peculiar" at bounding box center [128, 195] width 49 height 5
select select "9"
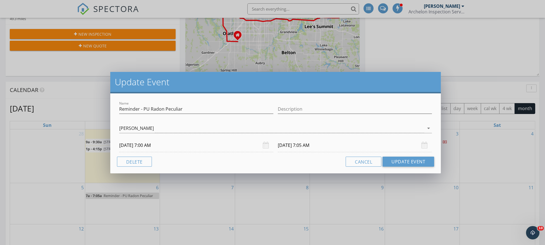
click at [305, 147] on input "[DATE] 7:05 AM" at bounding box center [355, 146] width 154 height 14
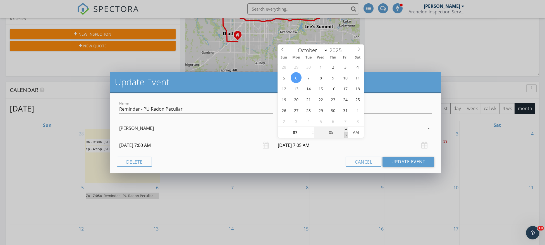
type input "00"
type input "[DATE] 7:00 AM"
click at [345, 135] on span at bounding box center [346, 136] width 4 height 6
click at [416, 160] on button "Update Event" at bounding box center [408, 162] width 52 height 10
